Goal: Find specific page/section: Find specific page/section

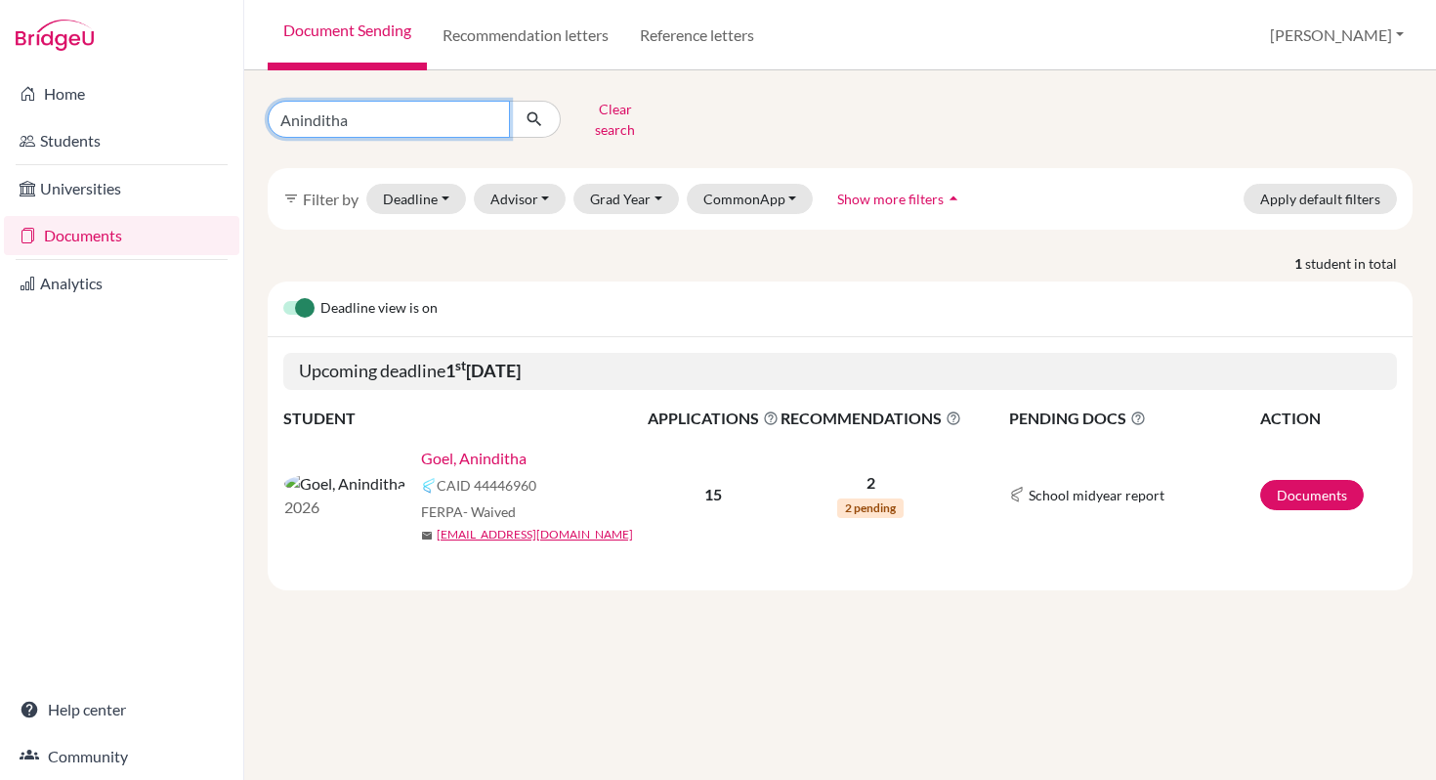
click at [491, 112] on input "Aninditha" at bounding box center [389, 119] width 242 height 37
type input "[PERSON_NAME]"
click button "submit" at bounding box center [535, 119] width 52 height 37
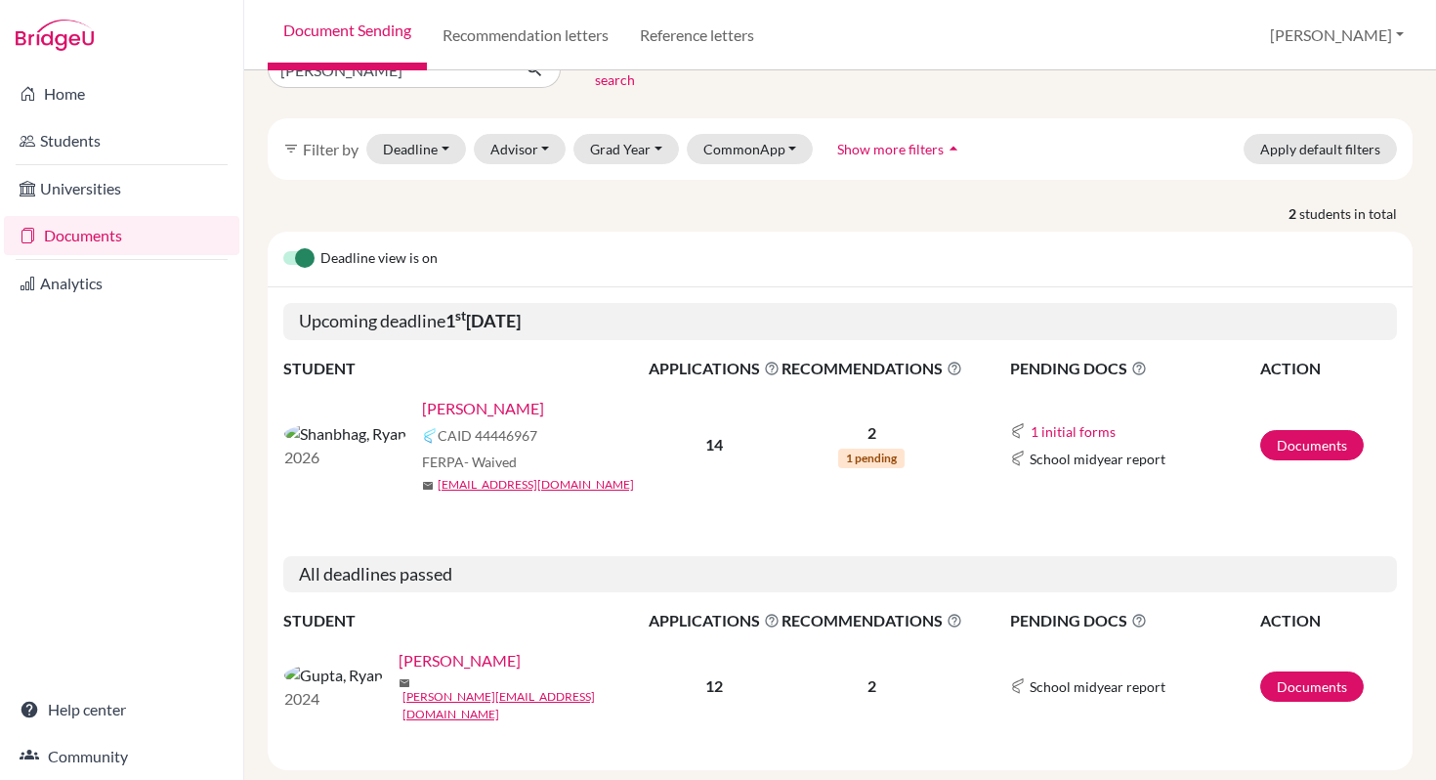
scroll to position [62, 0]
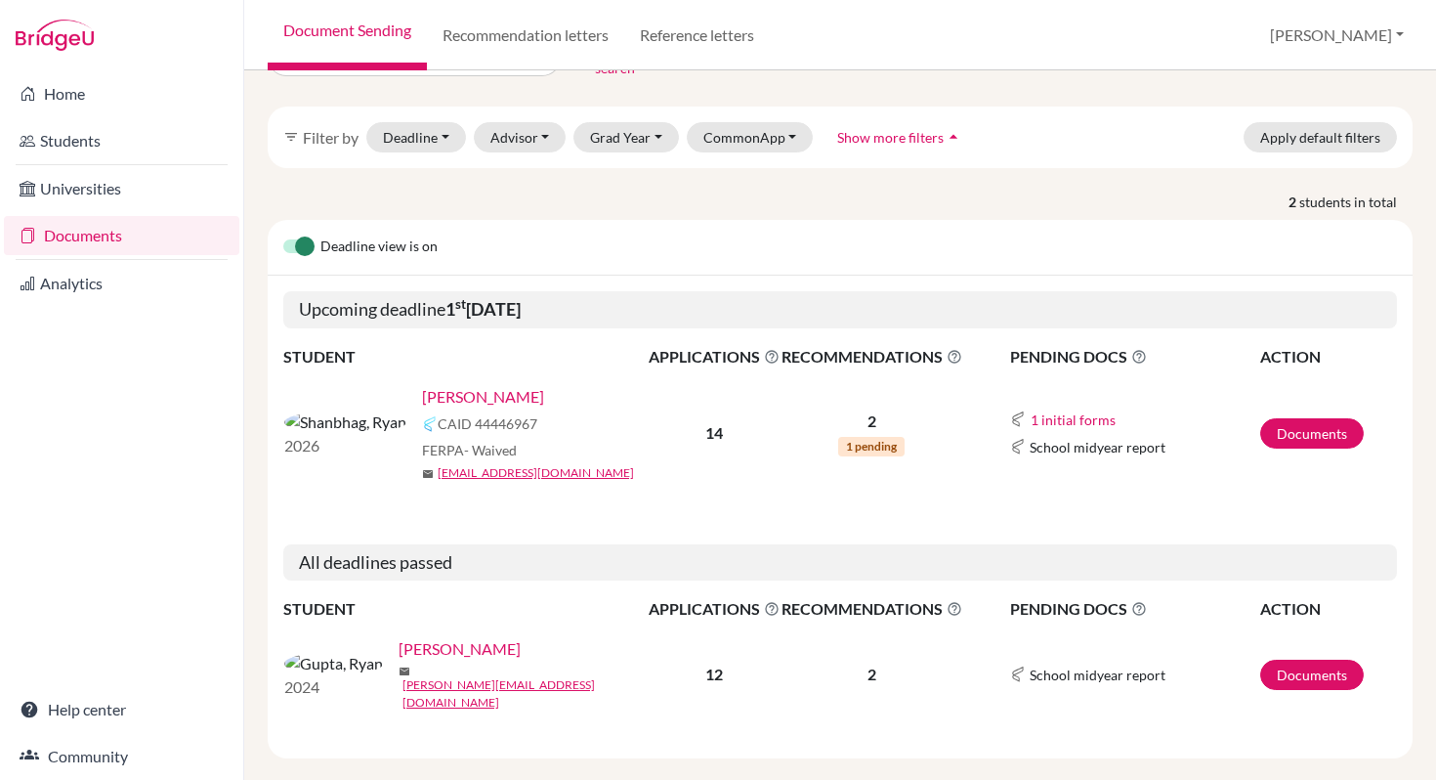
click at [433, 385] on link "[PERSON_NAME]" at bounding box center [483, 396] width 122 height 23
